Goal: Information Seeking & Learning: Learn about a topic

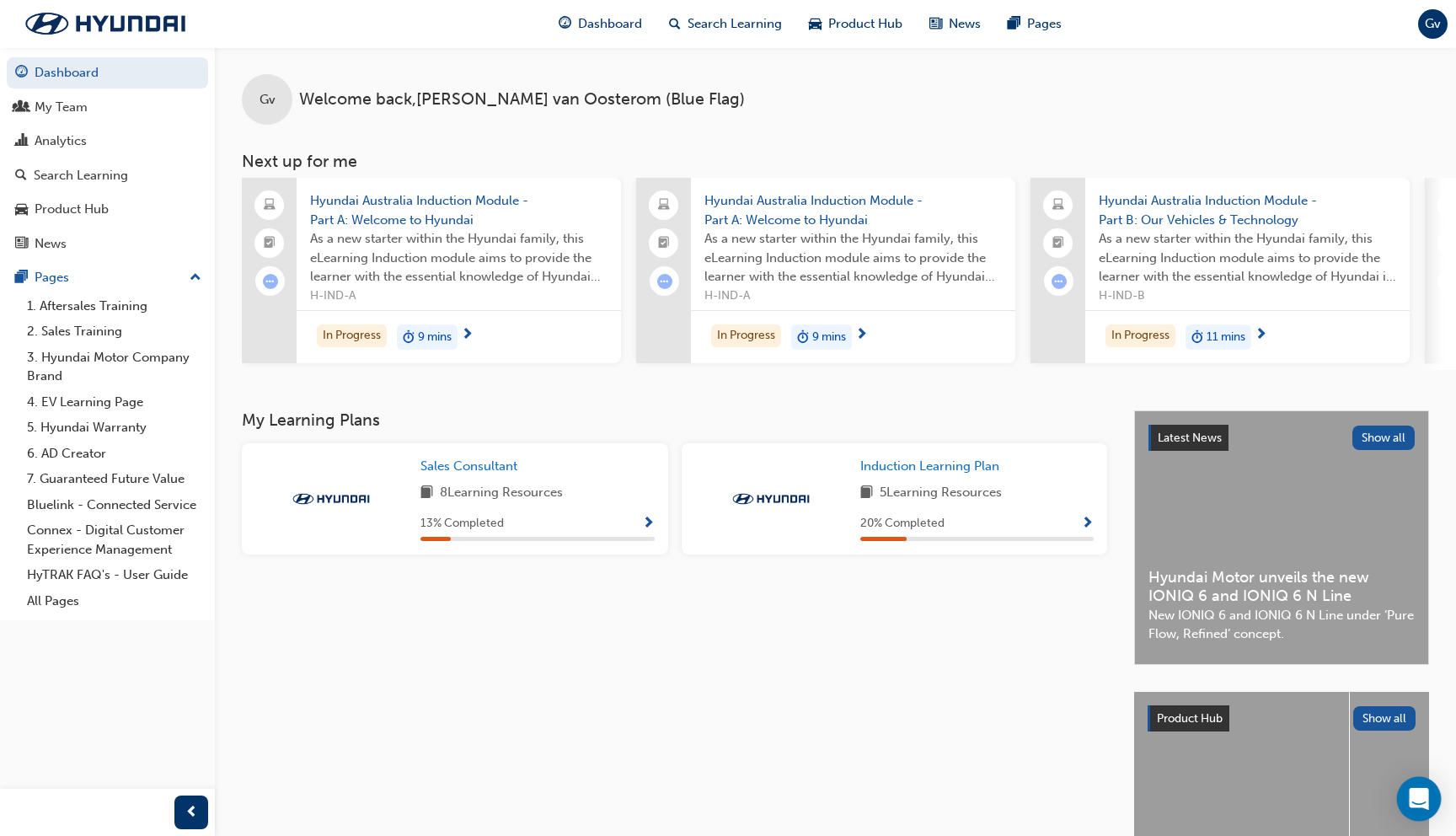
click at [1419, 789] on div "Open Intercom Messenger" at bounding box center [1419, 799] width 45 height 45
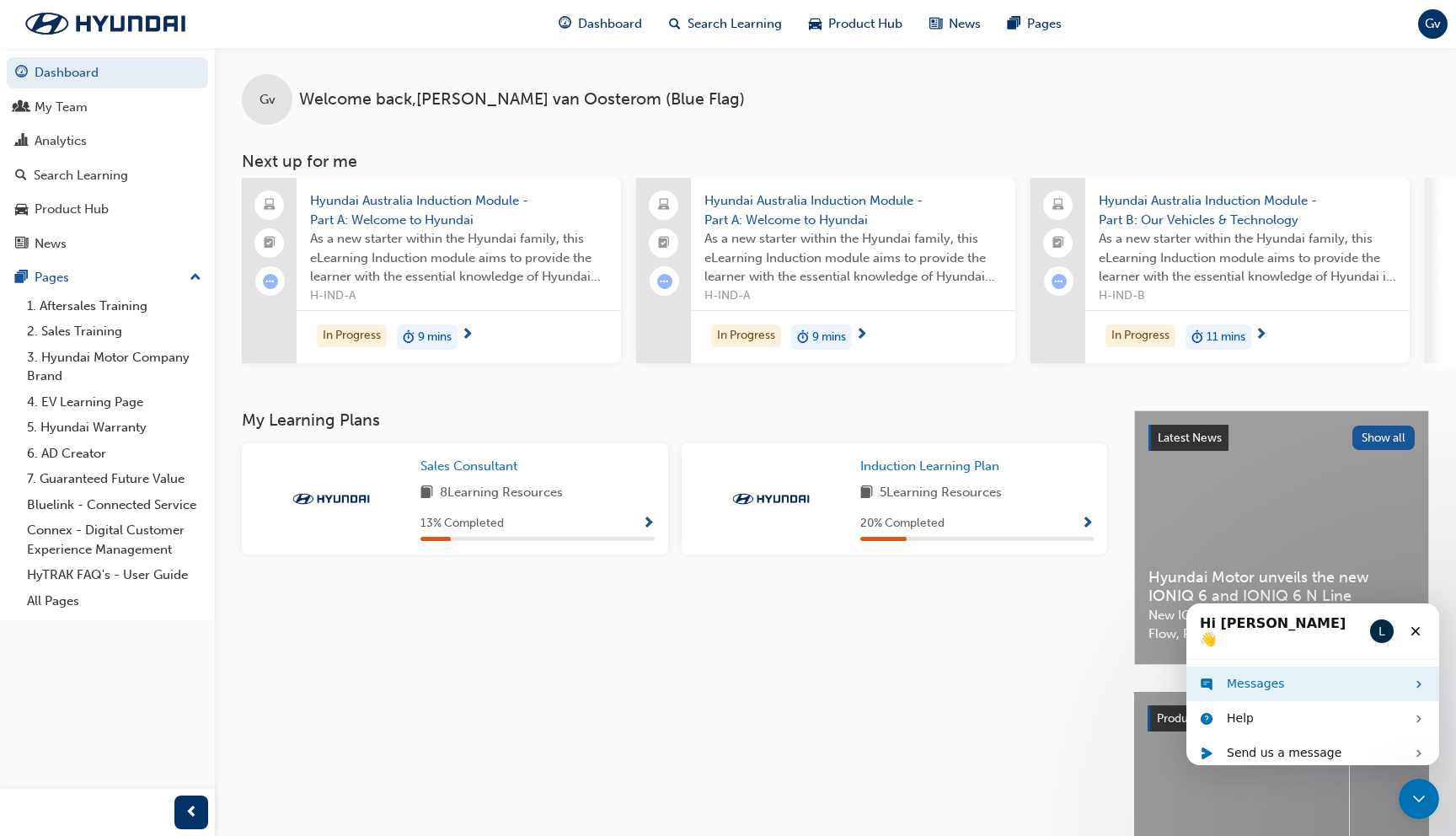
click at [1281, 675] on div "Messages" at bounding box center [1316, 684] width 179 height 18
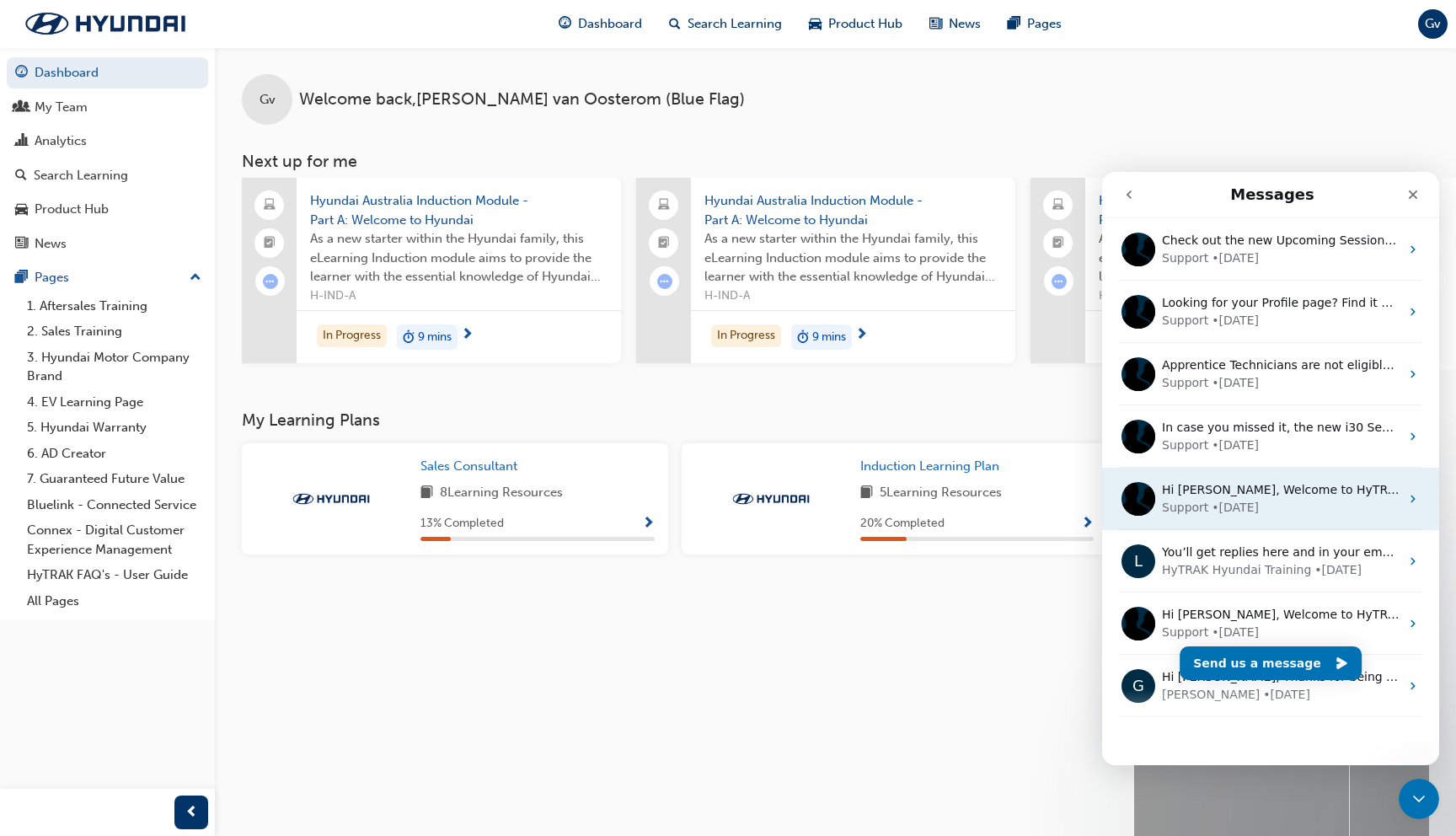
click at [1261, 498] on div "Hi [PERSON_NAME], Welcome to HyTRAK! Your Personal Pathway to Career Success Hy…" at bounding box center [1280, 490] width 238 height 18
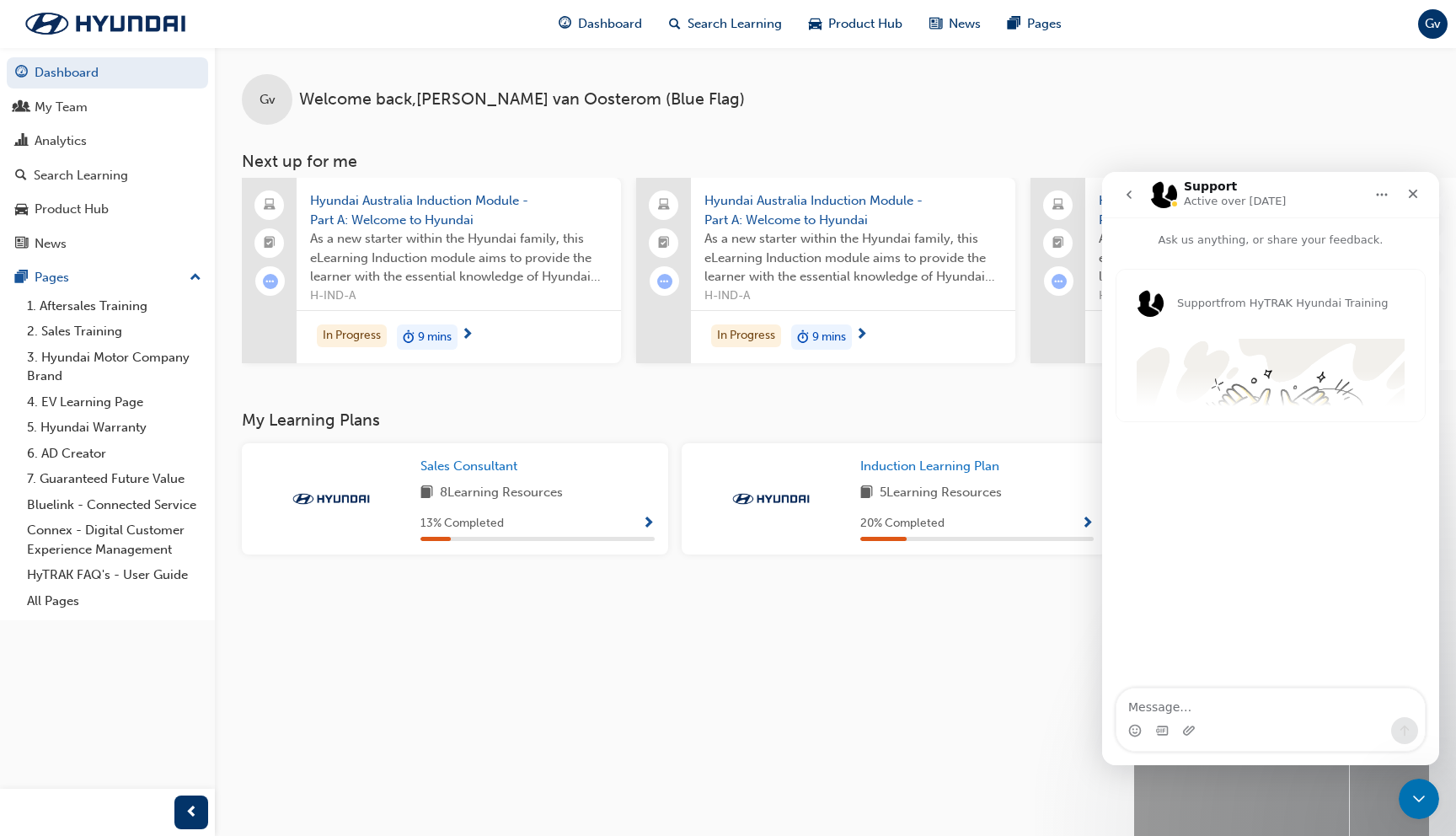
click at [1273, 376] on div "Support from HyTRAK Hyundai Training Hi [PERSON_NAME], Welcome to HyTRAK! Your …" at bounding box center [1271, 345] width 308 height 151
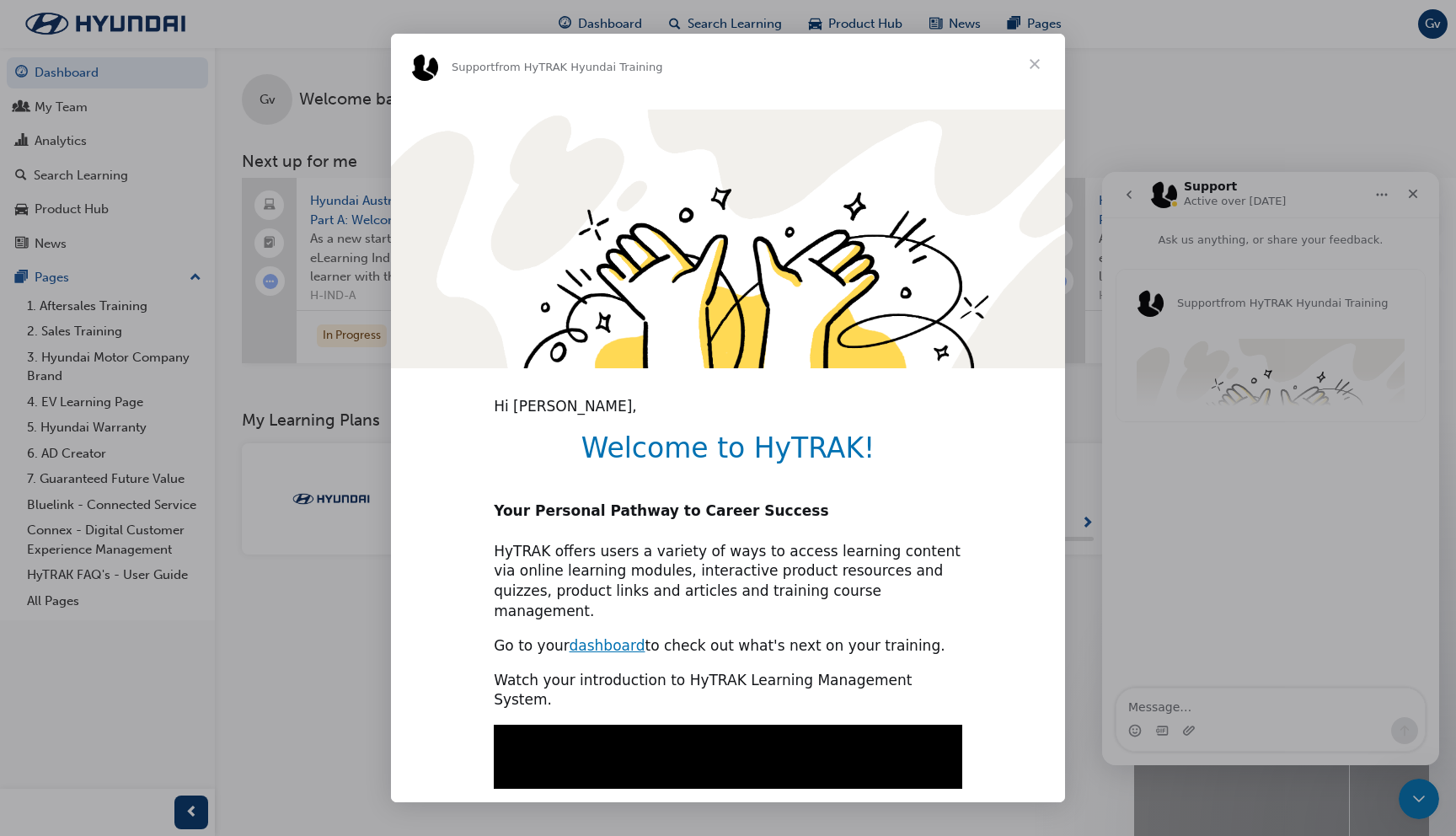
type input "17441"
type input "18109"
type input "43994"
type input "44605"
type input "64085"
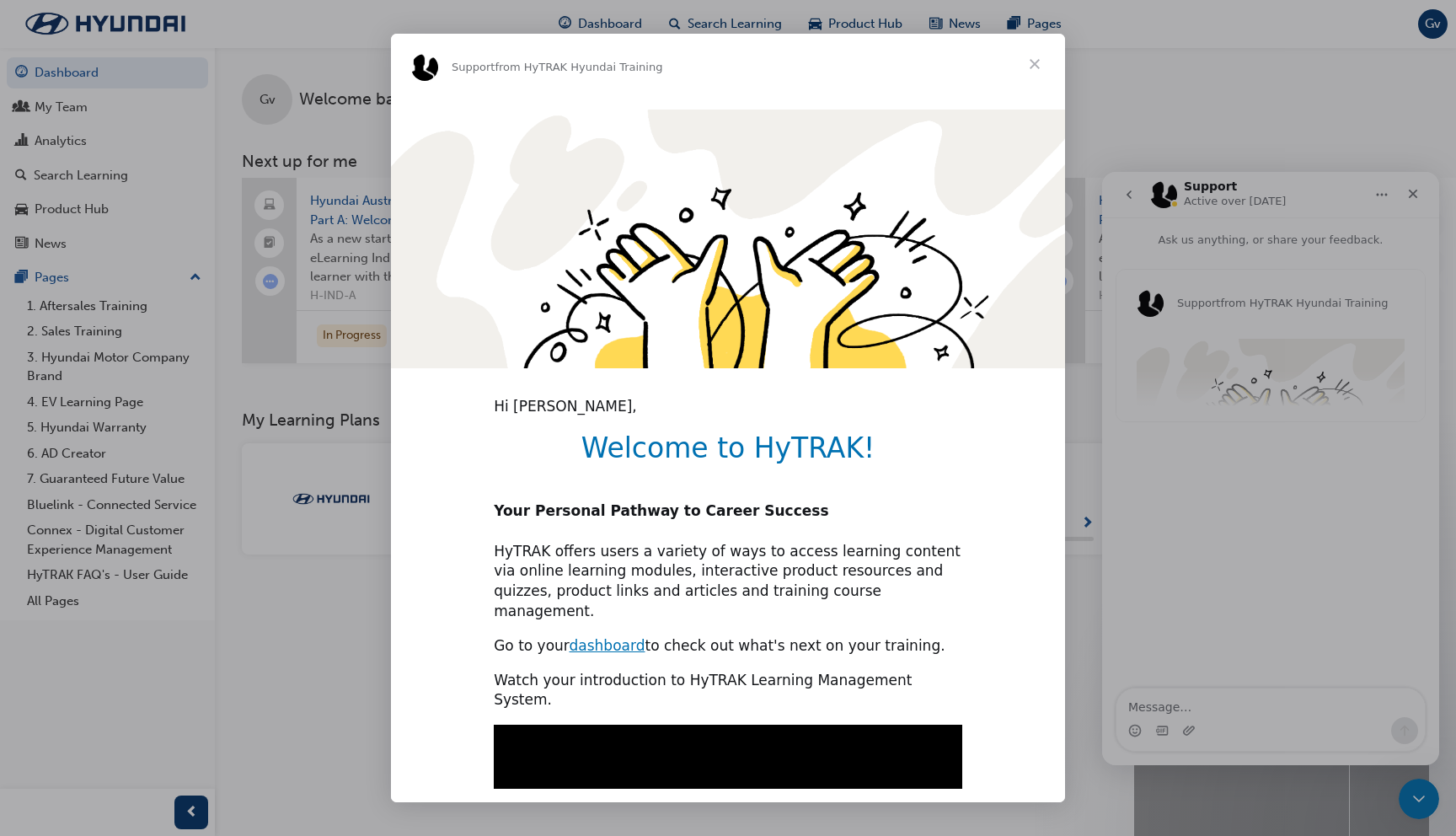
type input "245147"
